Goal: Task Accomplishment & Management: Complete application form

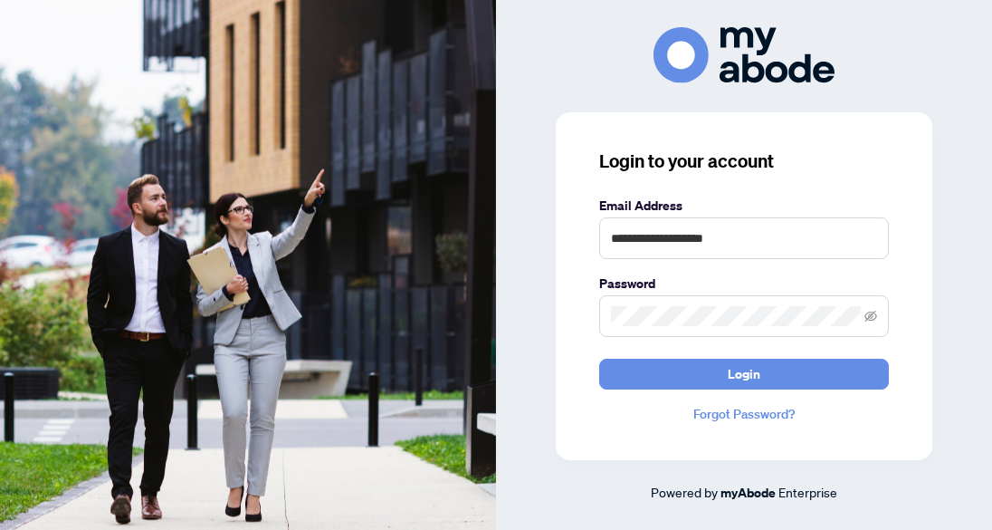
type input "**********"
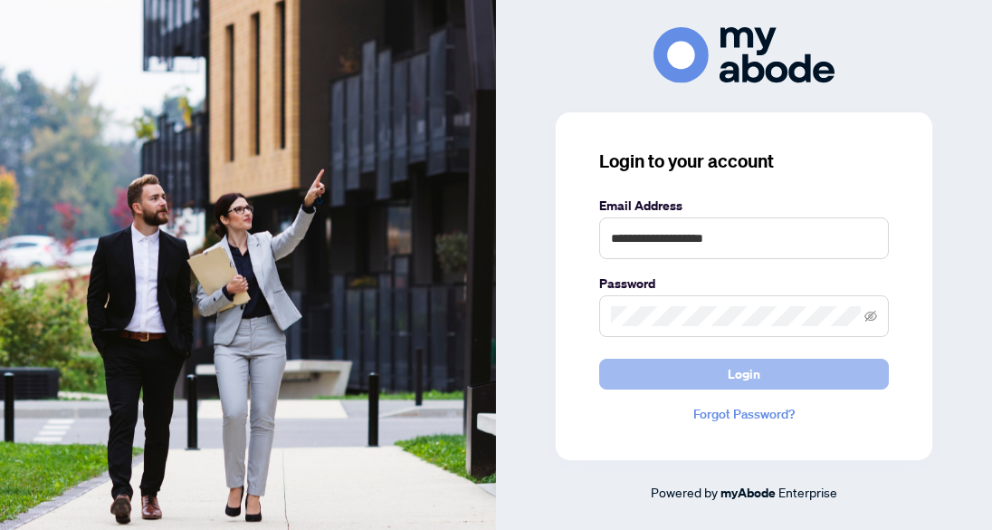
click at [728, 378] on span "Login" at bounding box center [744, 373] width 33 height 29
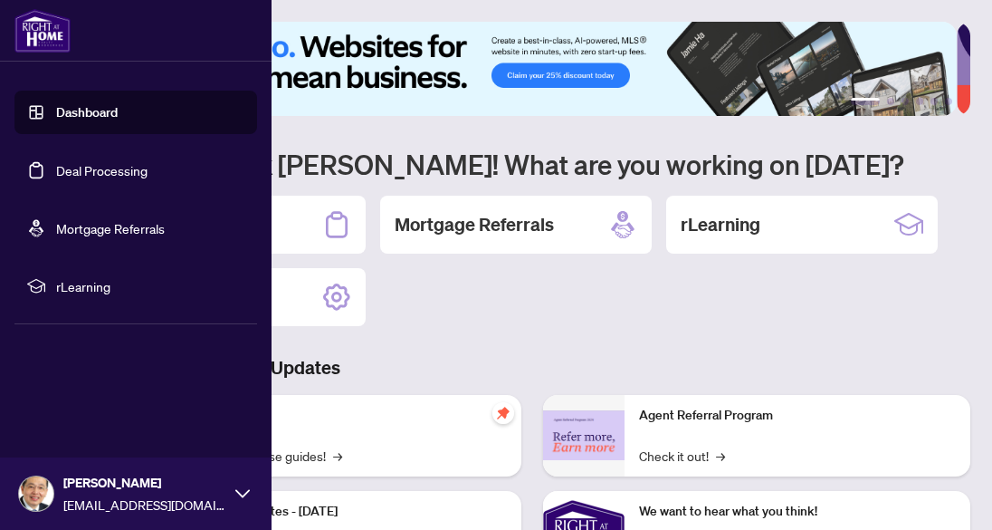
click at [60, 172] on link "Deal Processing" at bounding box center [101, 170] width 91 height 16
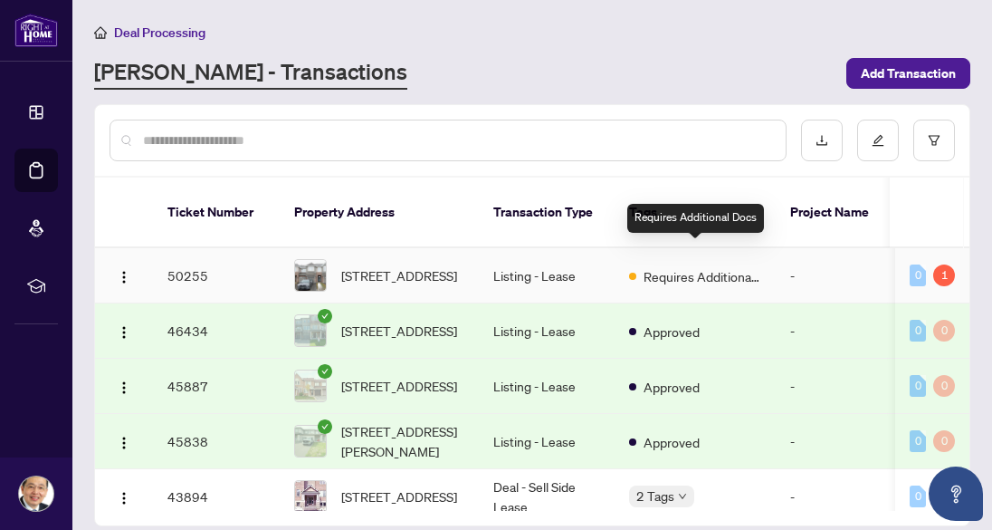
click at [703, 266] on span "Requires Additional Docs" at bounding box center [703, 276] width 118 height 20
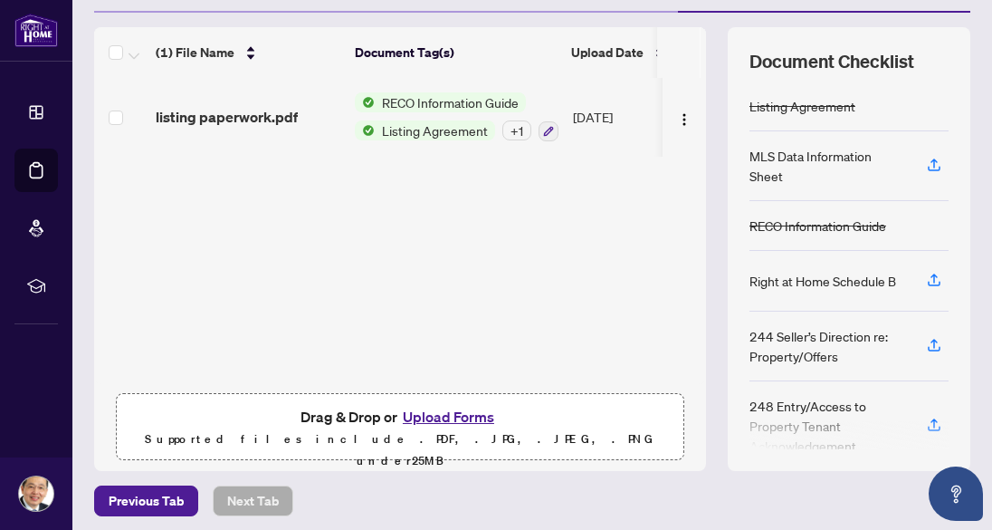
scroll to position [227, 0]
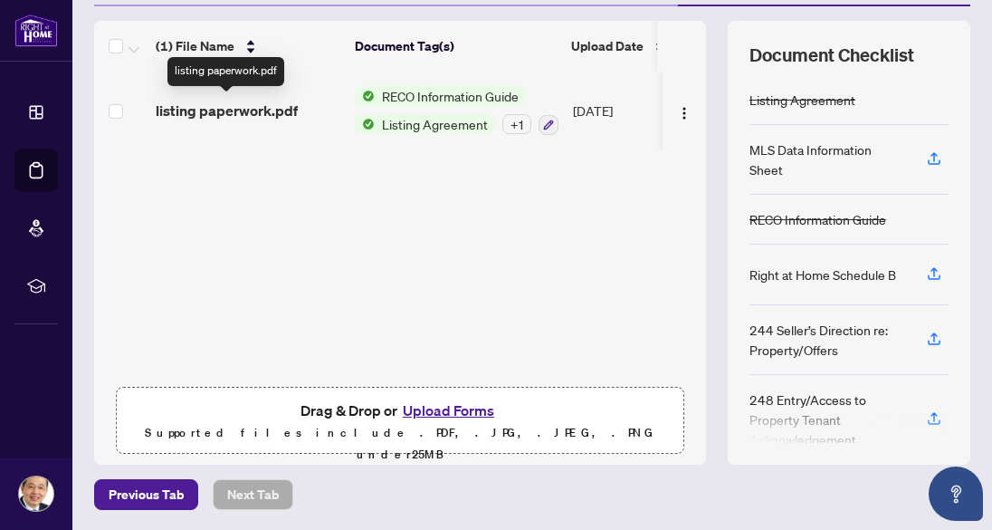
click at [240, 111] on span "listing paperwork.pdf" at bounding box center [227, 111] width 142 height 22
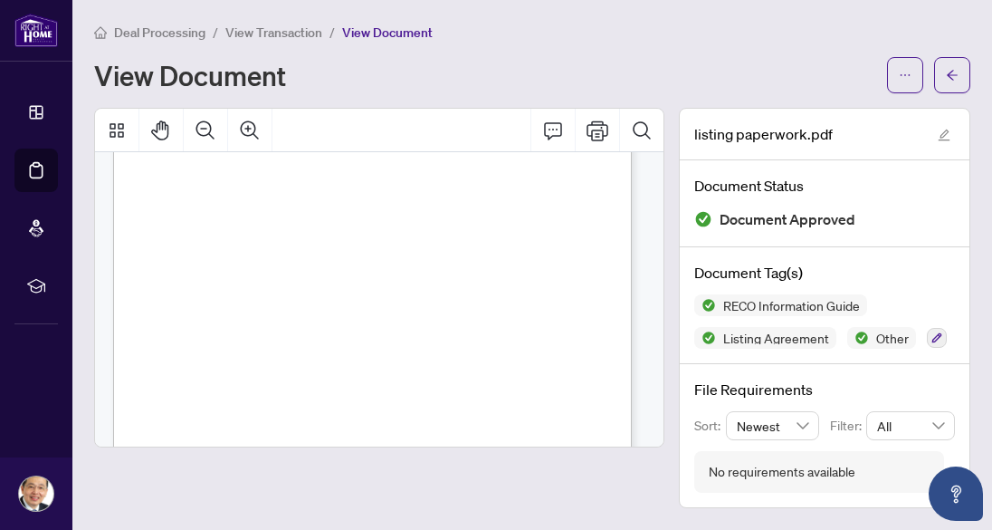
scroll to position [12239, 0]
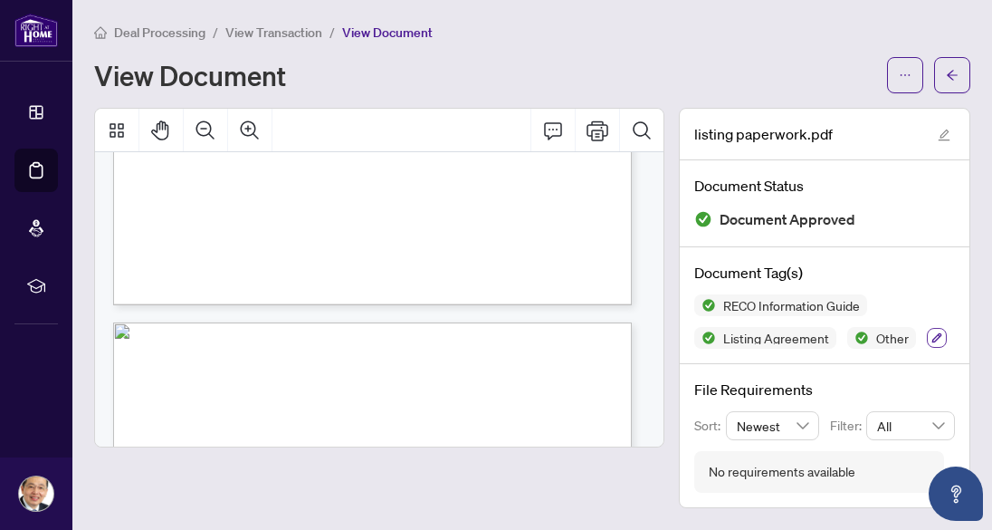
click at [932, 334] on icon "button" at bounding box center [937, 337] width 11 height 11
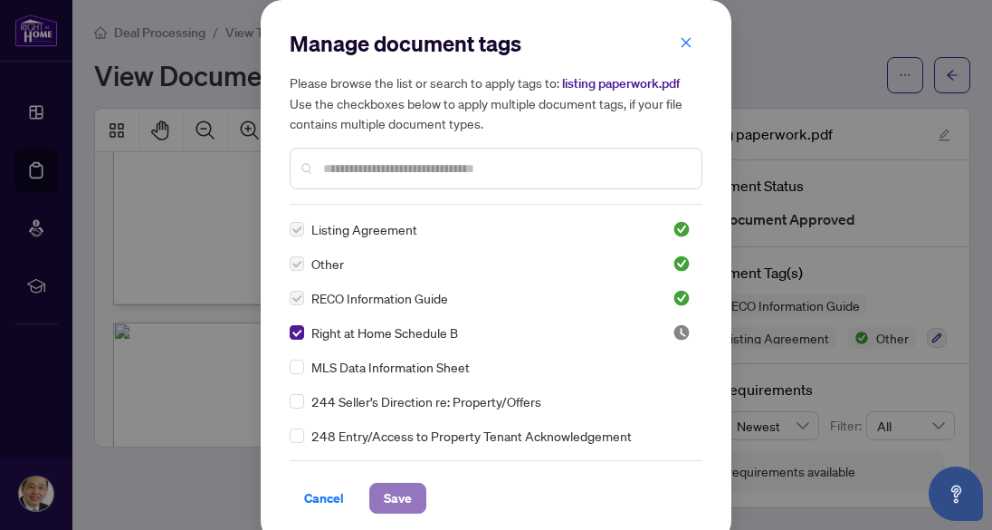
click at [384, 495] on span "Save" at bounding box center [398, 498] width 28 height 29
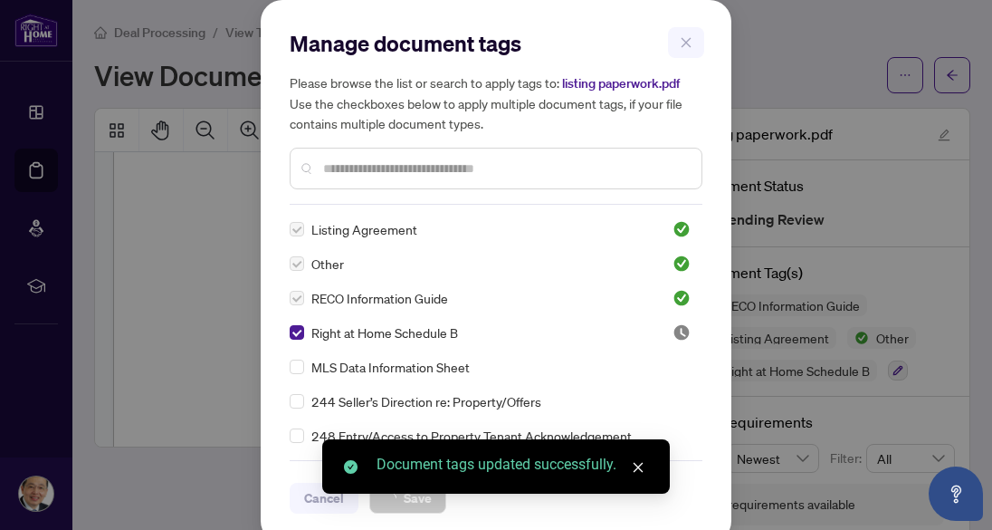
scroll to position [11919, 0]
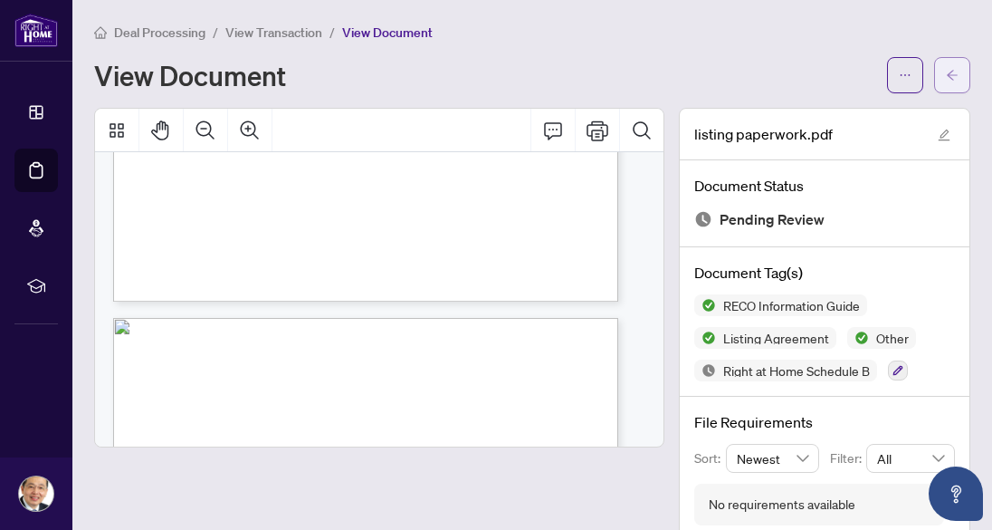
click at [946, 72] on icon "arrow-left" at bounding box center [952, 75] width 13 height 13
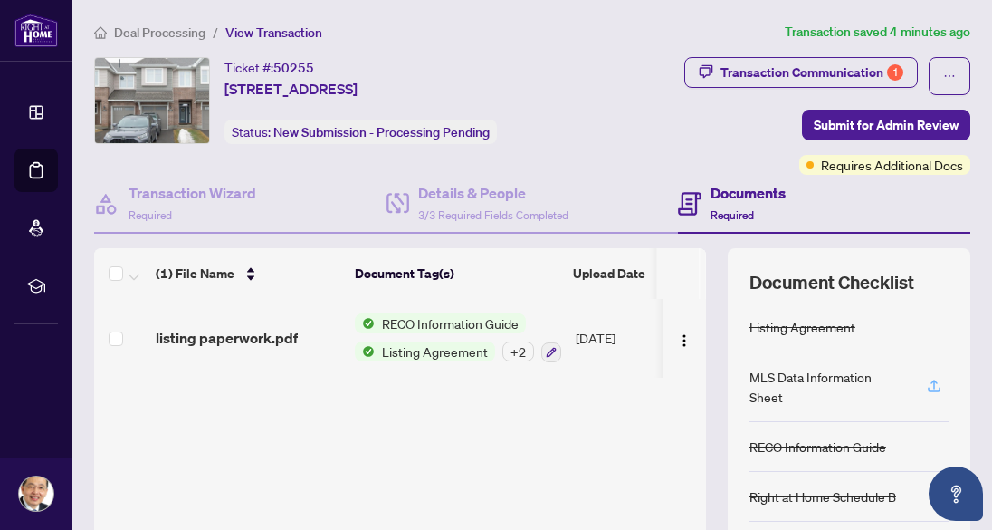
click at [928, 387] on icon "button" at bounding box center [934, 389] width 13 height 5
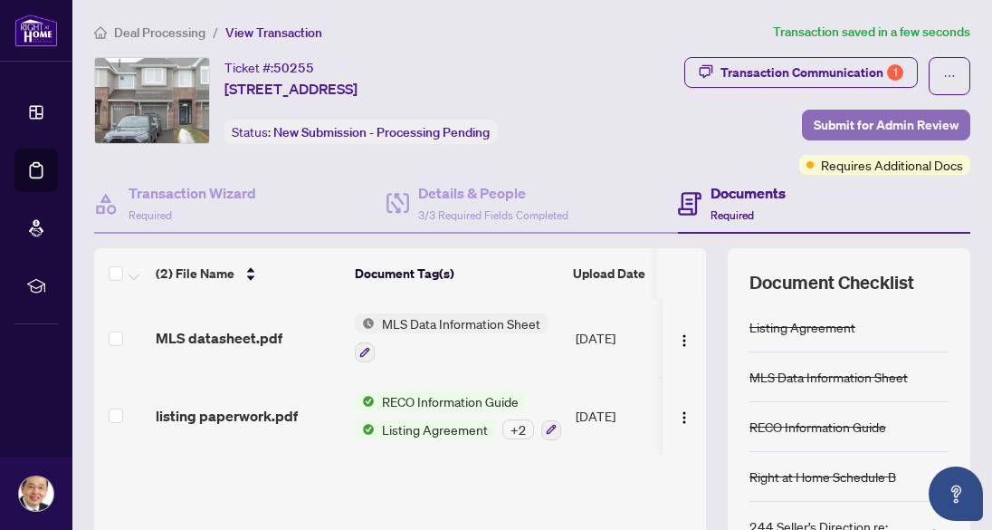
click at [842, 120] on span "Submit for Admin Review" at bounding box center [886, 124] width 145 height 29
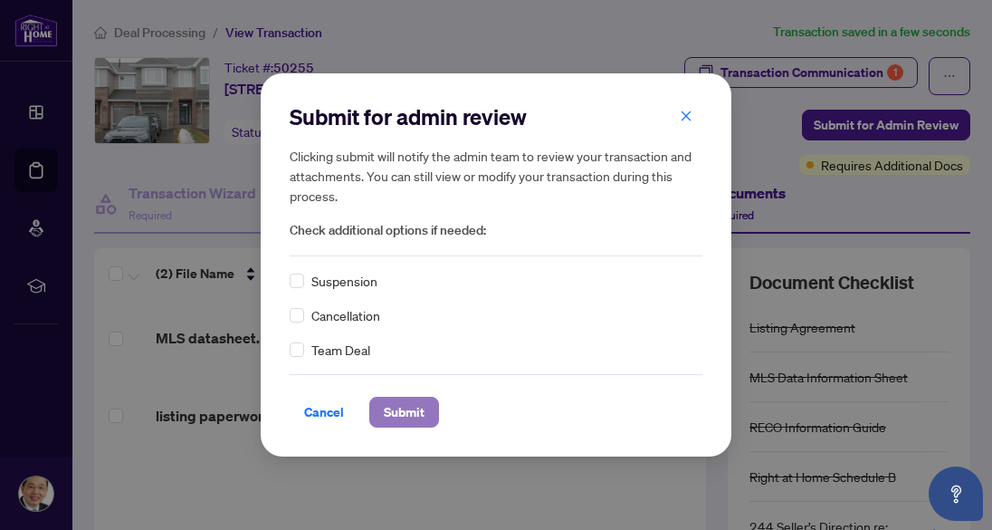
click at [413, 402] on span "Submit" at bounding box center [404, 412] width 41 height 29
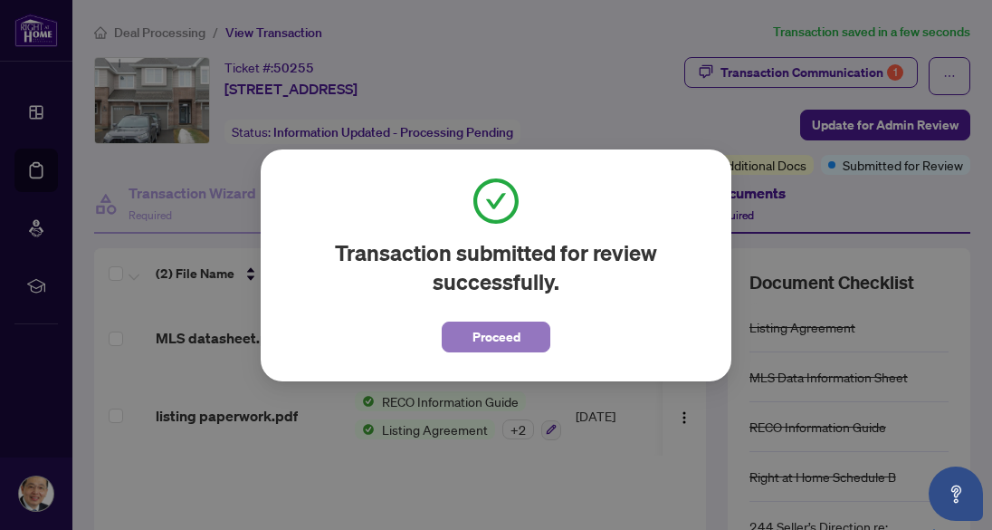
click at [507, 333] on span "Proceed" at bounding box center [497, 336] width 48 height 29
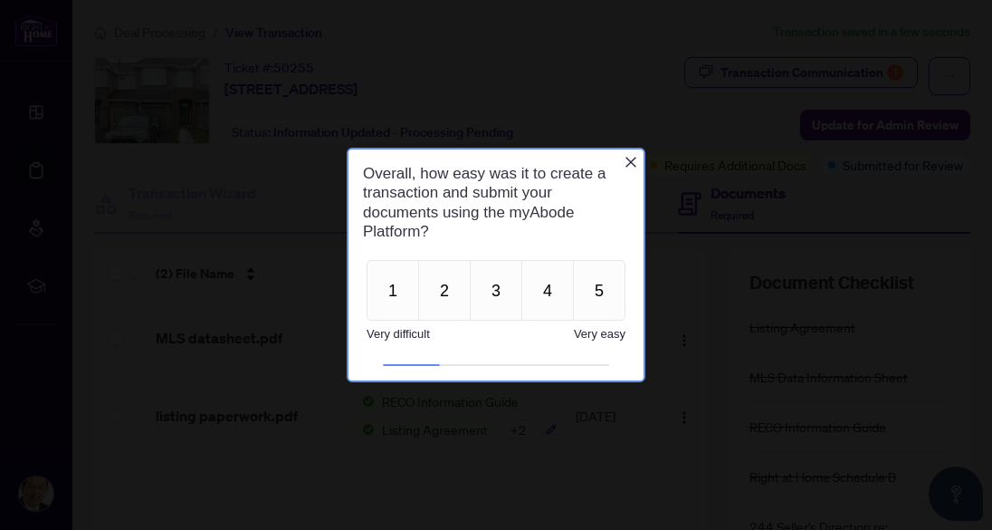
click at [631, 159] on icon "Close button" at bounding box center [631, 162] width 14 height 14
